Goal: Task Accomplishment & Management: Use online tool/utility

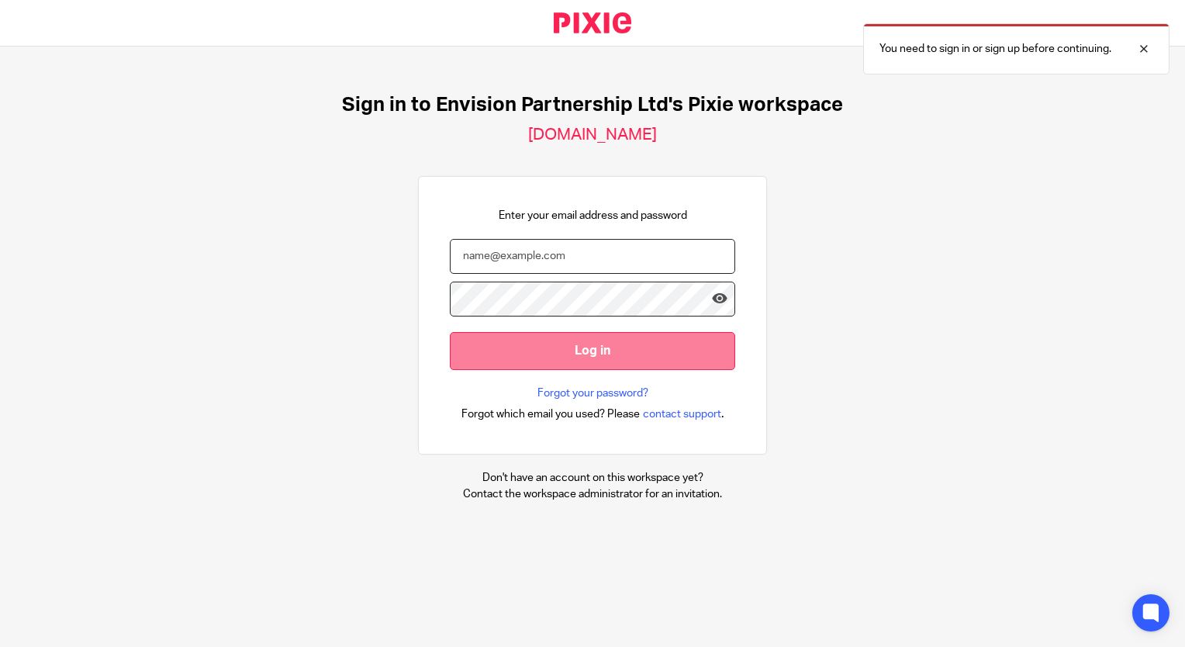
type input "[EMAIL_ADDRESS][DOMAIN_NAME]"
click at [514, 332] on input "Log in" at bounding box center [592, 351] width 285 height 38
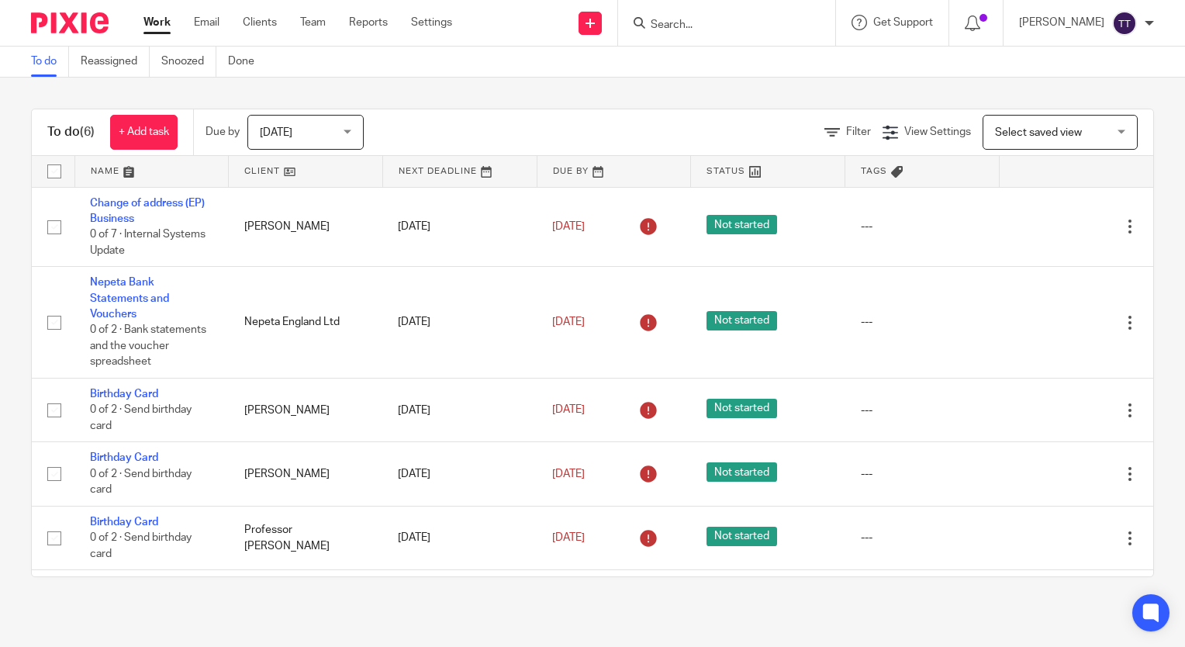
click at [679, 29] on input "Search" at bounding box center [719, 26] width 140 height 14
click at [199, 20] on link "Email" at bounding box center [207, 23] width 26 height 16
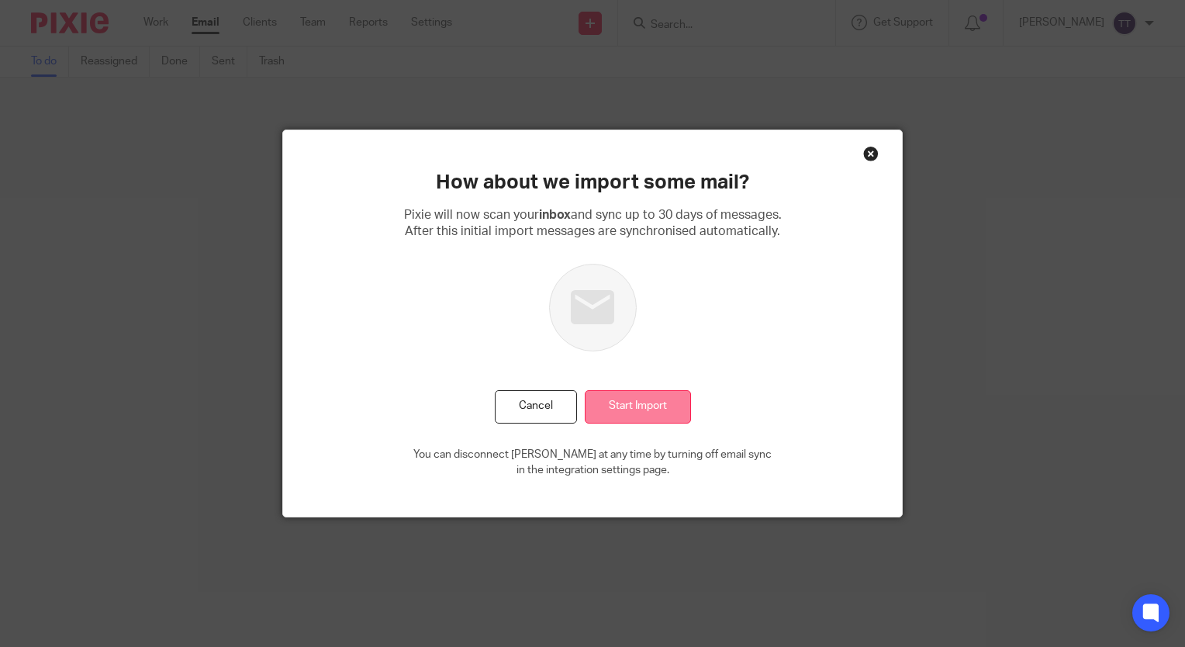
click at [653, 405] on input "Start Import" at bounding box center [638, 406] width 106 height 33
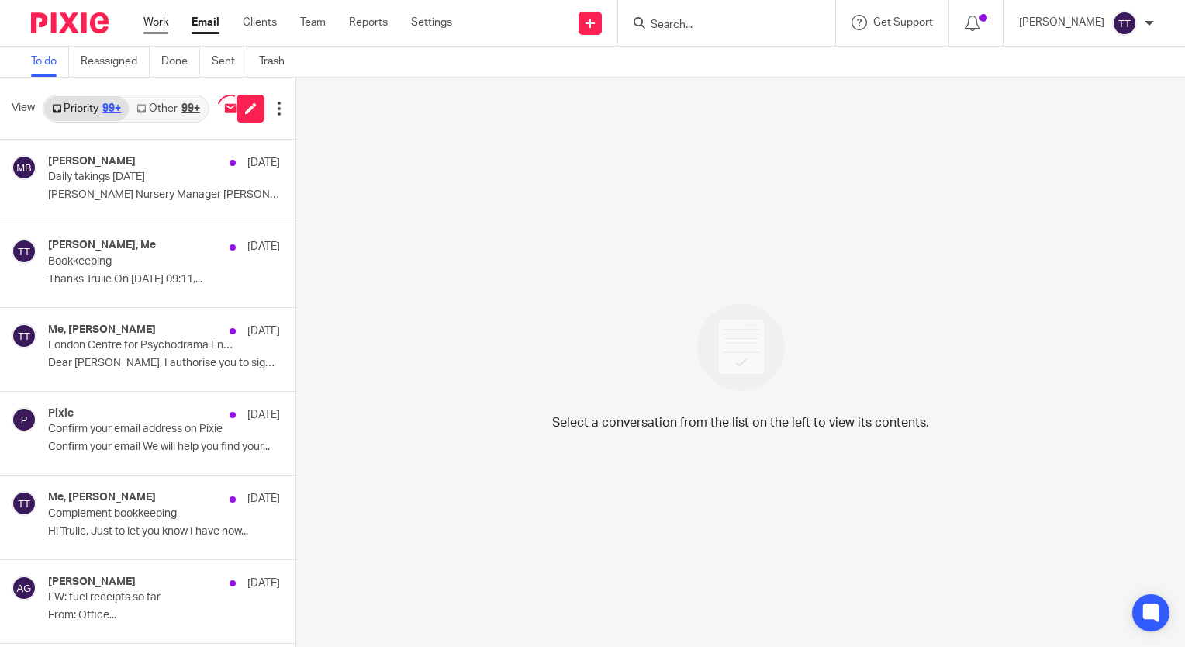
click at [164, 22] on link "Work" at bounding box center [156, 23] width 25 height 16
